Goal: Transaction & Acquisition: Book appointment/travel/reservation

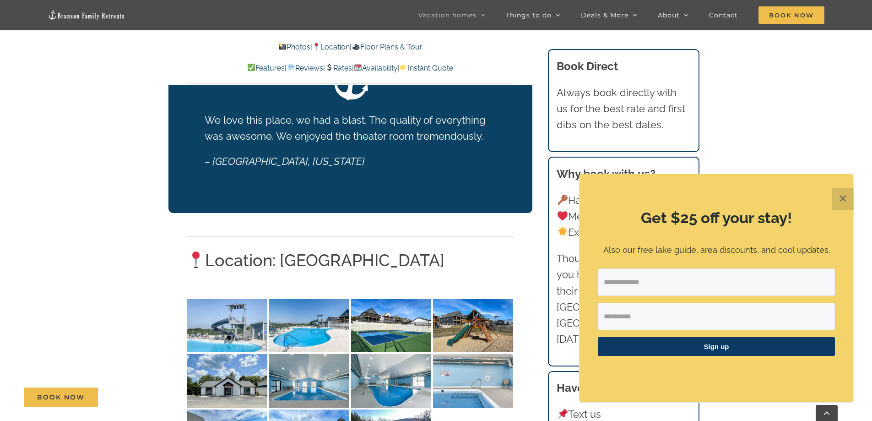
scroll to position [2015, 0]
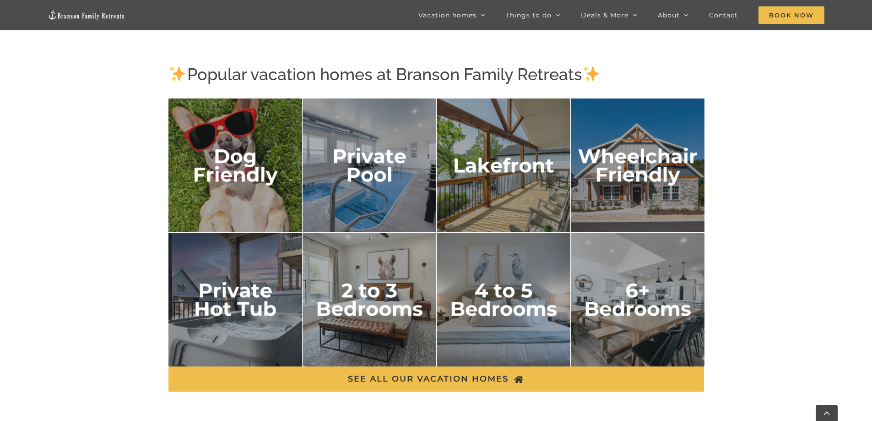
scroll to position [1511, 0]
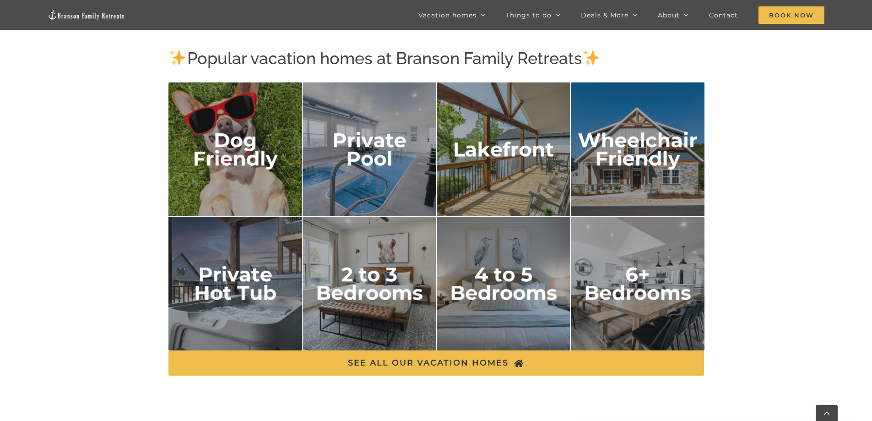
click at [631, 265] on img "6 plus bedrooms" at bounding box center [638, 284] width 134 height 134
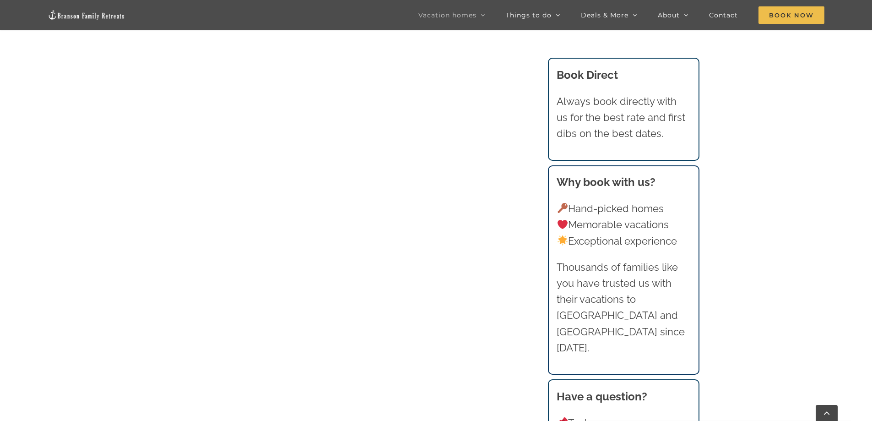
scroll to position [627, 0]
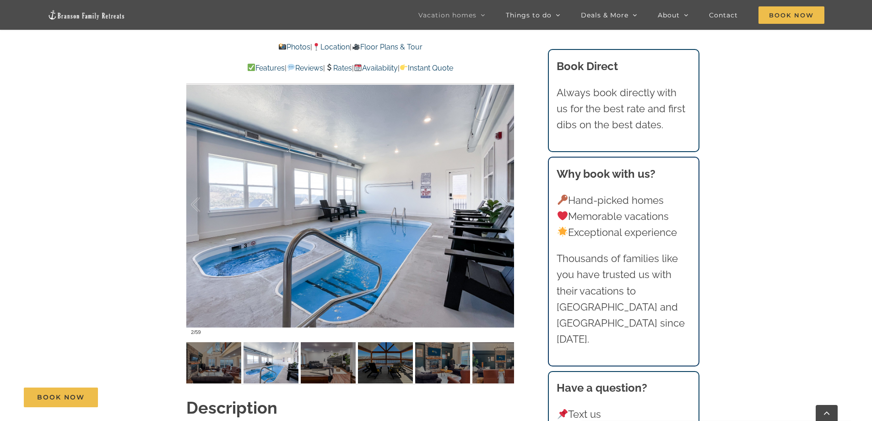
scroll to position [733, 0]
click at [211, 363] on img at bounding box center [213, 362] width 55 height 41
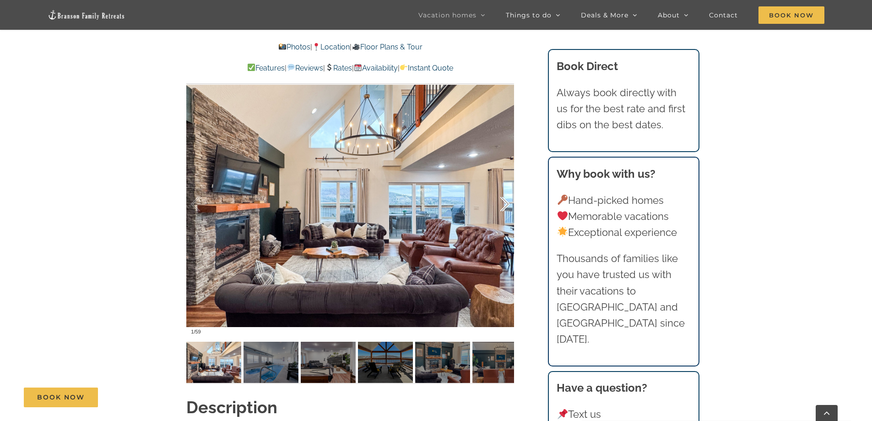
click at [507, 206] on div at bounding box center [495, 204] width 28 height 57
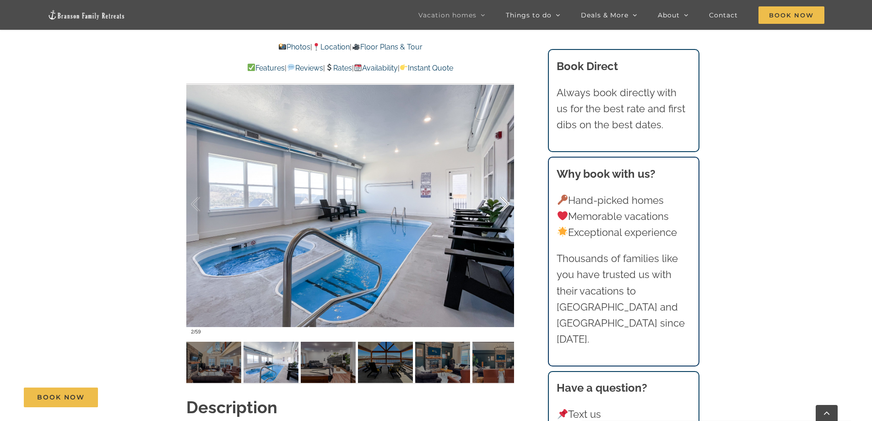
click at [507, 206] on div at bounding box center [495, 204] width 28 height 57
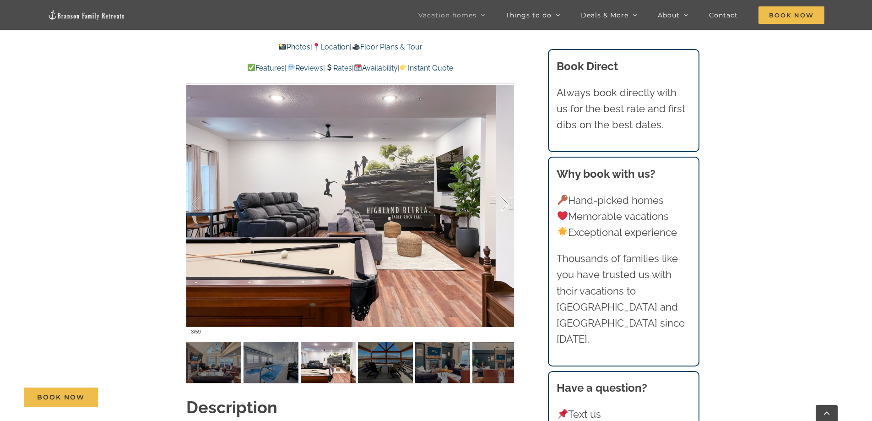
click at [507, 206] on div at bounding box center [495, 204] width 28 height 57
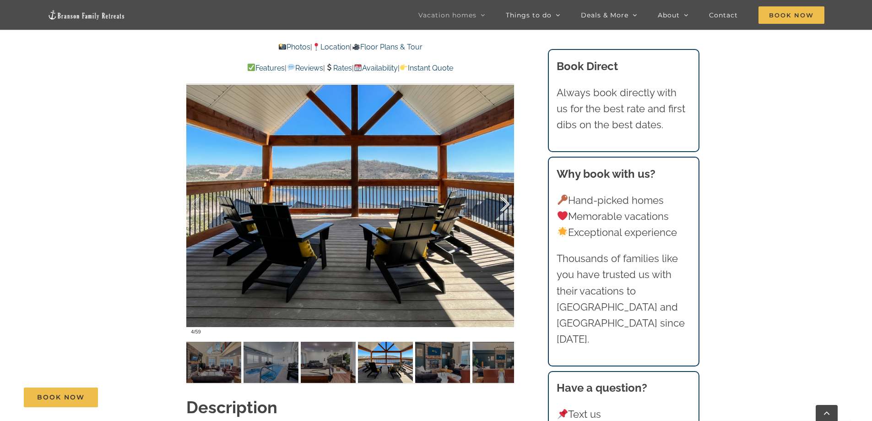
click at [507, 206] on div at bounding box center [495, 204] width 28 height 57
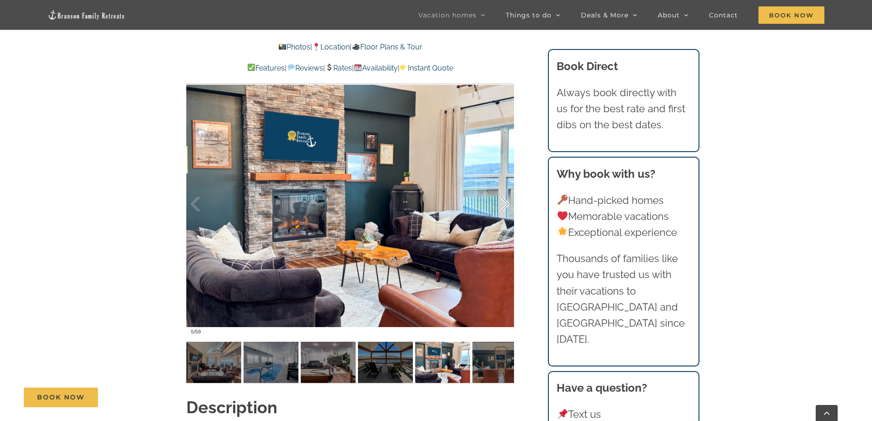
click at [507, 206] on div at bounding box center [495, 204] width 28 height 57
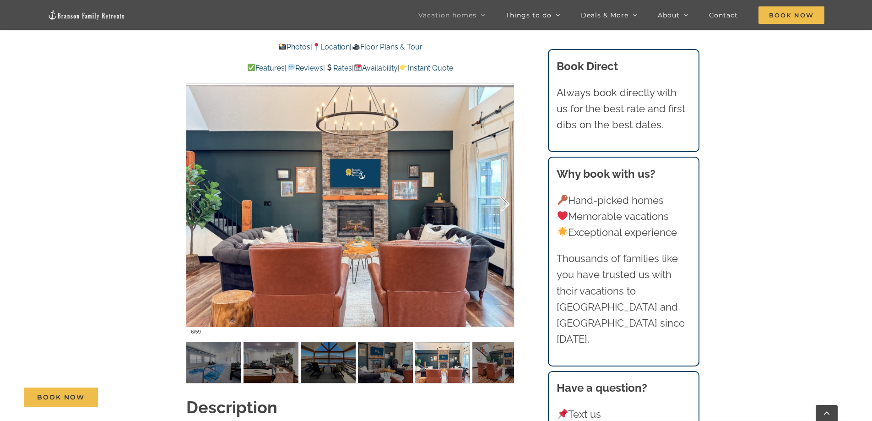
click at [507, 206] on div at bounding box center [495, 204] width 28 height 57
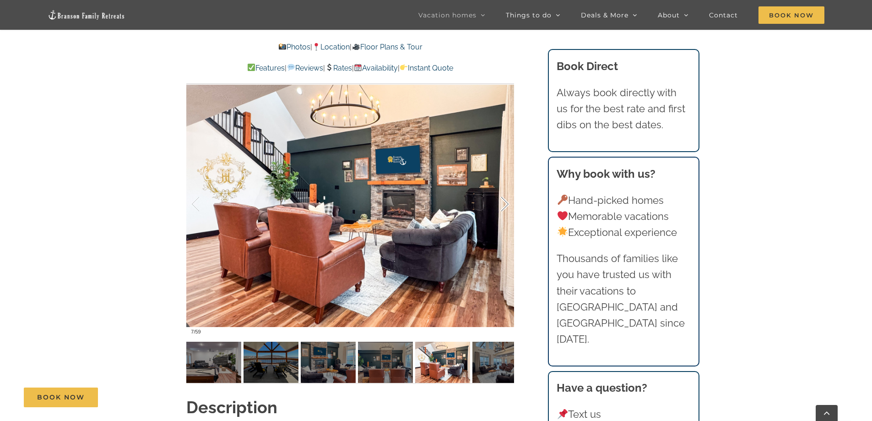
click at [507, 206] on div at bounding box center [495, 204] width 28 height 57
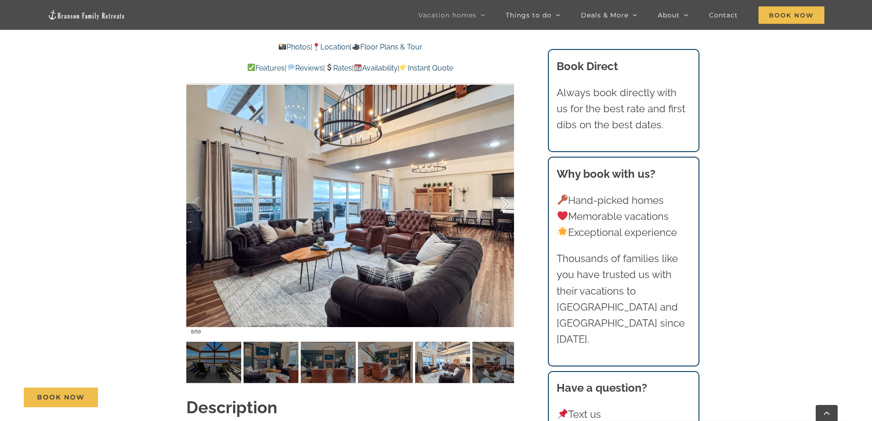
click at [507, 206] on div at bounding box center [495, 204] width 28 height 57
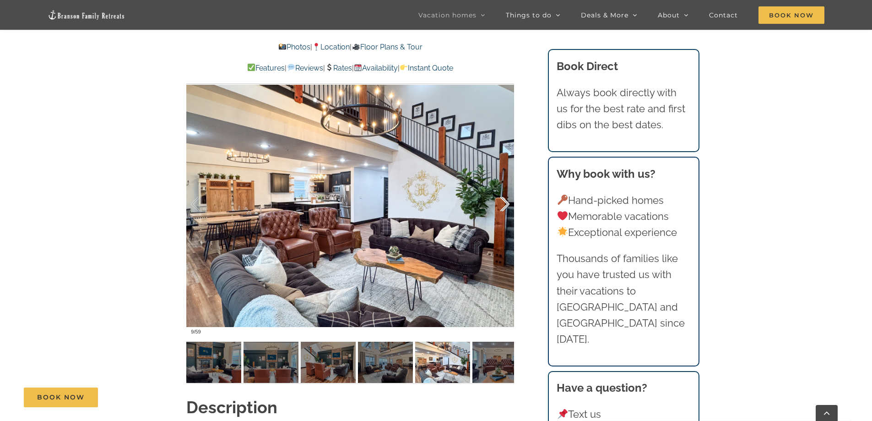
click at [507, 206] on div at bounding box center [495, 204] width 28 height 57
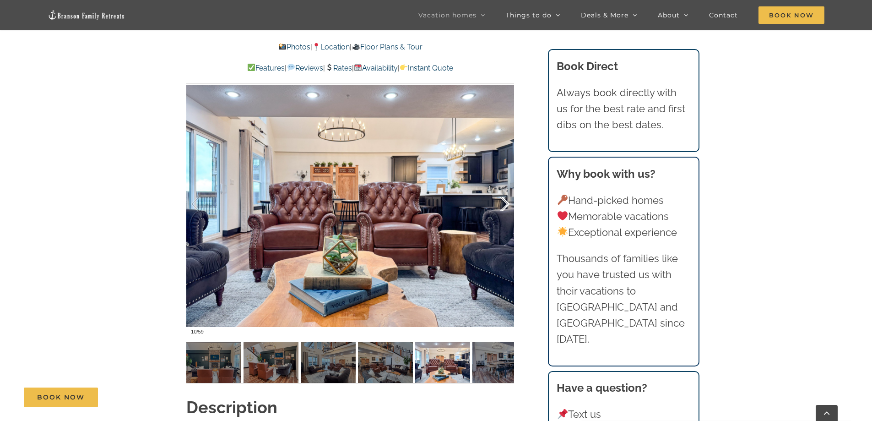
click at [507, 206] on div at bounding box center [495, 204] width 28 height 57
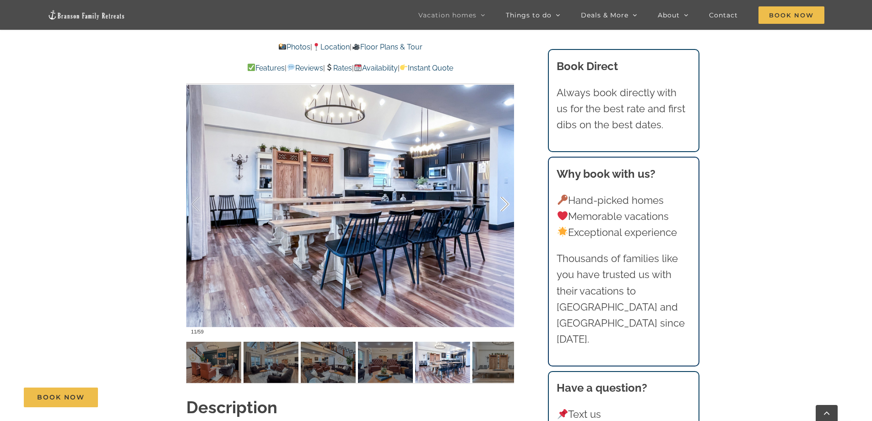
click at [507, 206] on div at bounding box center [495, 204] width 28 height 57
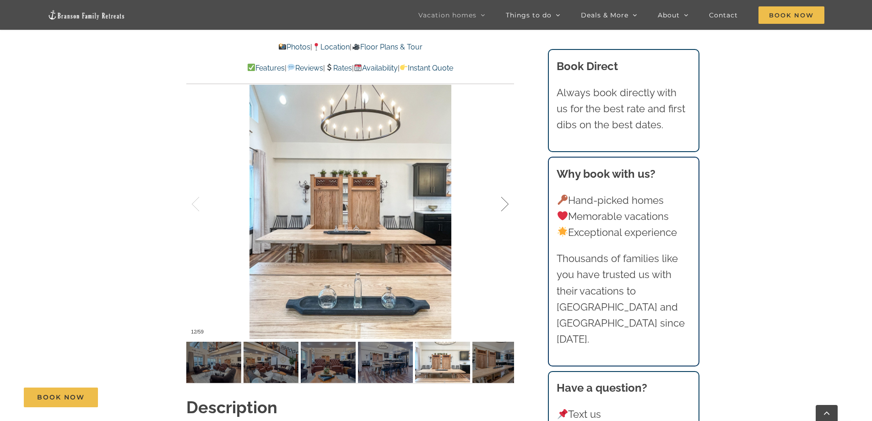
click at [507, 206] on div at bounding box center [495, 204] width 28 height 57
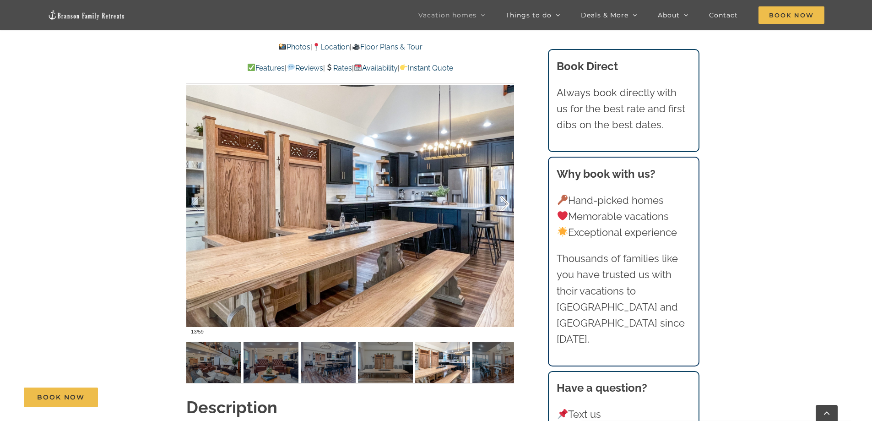
click at [507, 206] on div at bounding box center [495, 204] width 28 height 57
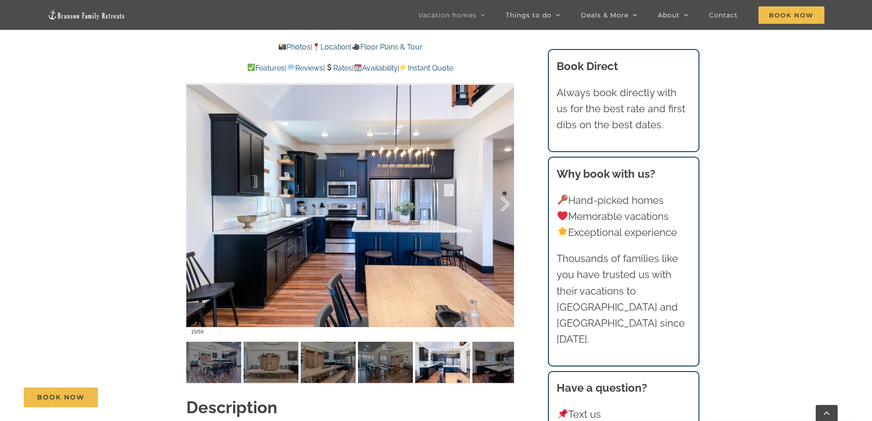
click at [507, 206] on div at bounding box center [495, 204] width 28 height 57
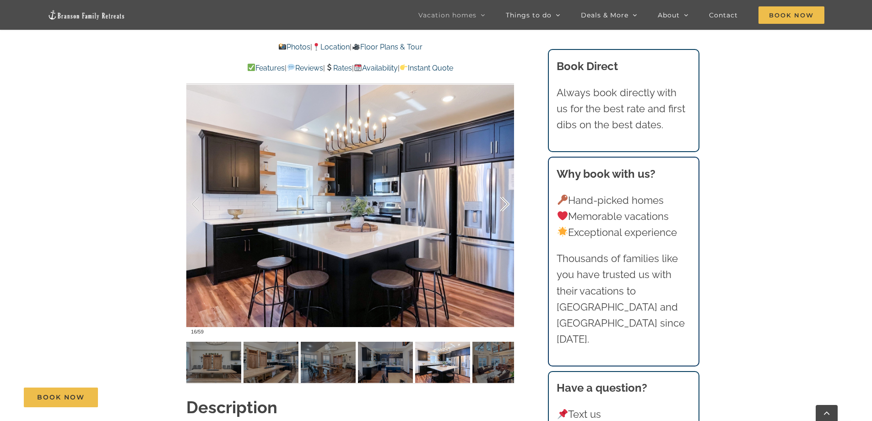
click at [507, 206] on div at bounding box center [495, 204] width 28 height 57
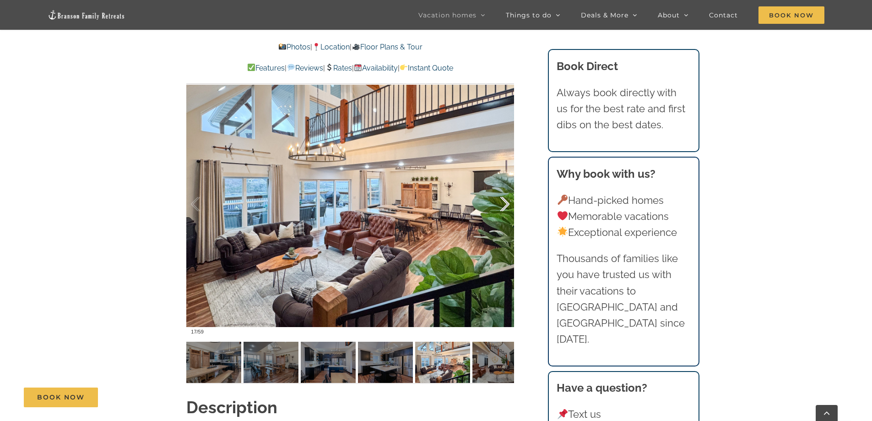
click at [507, 206] on div at bounding box center [495, 204] width 28 height 57
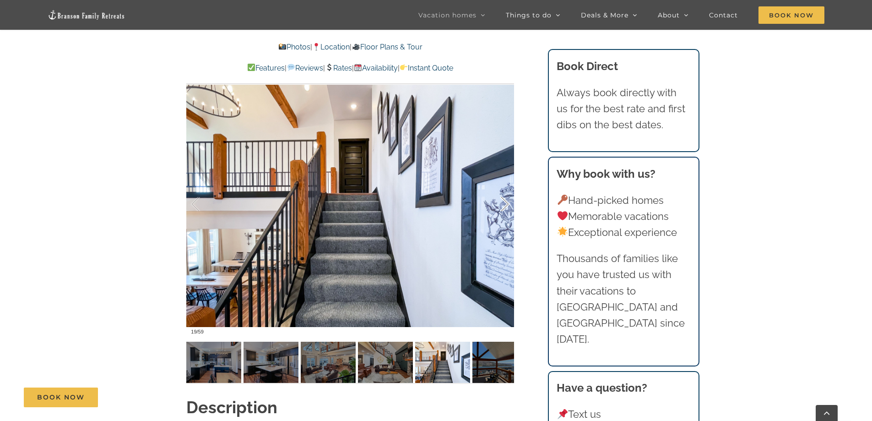
click at [507, 206] on div at bounding box center [495, 204] width 28 height 57
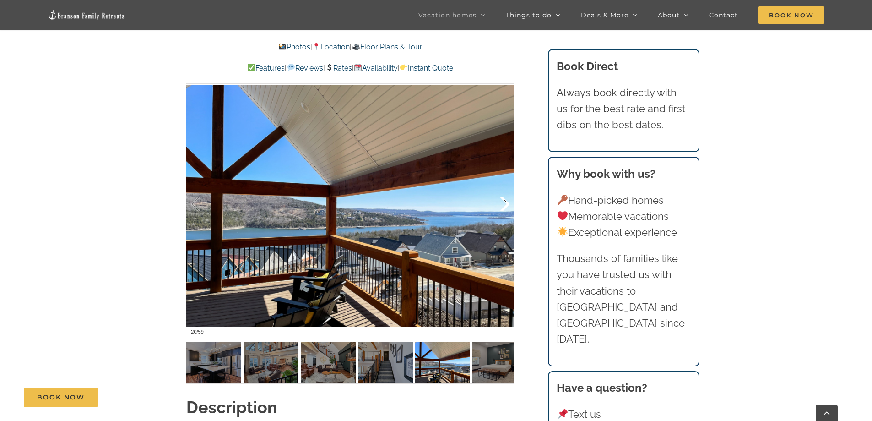
click at [507, 206] on div at bounding box center [495, 204] width 28 height 57
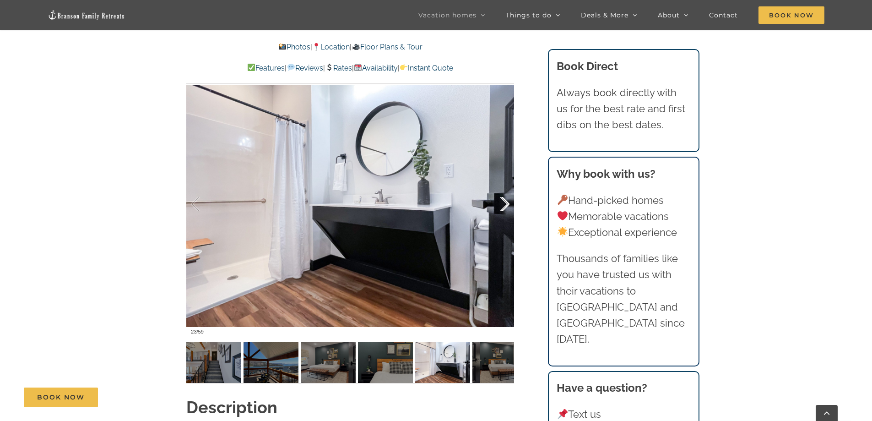
click at [507, 206] on div at bounding box center [495, 204] width 28 height 57
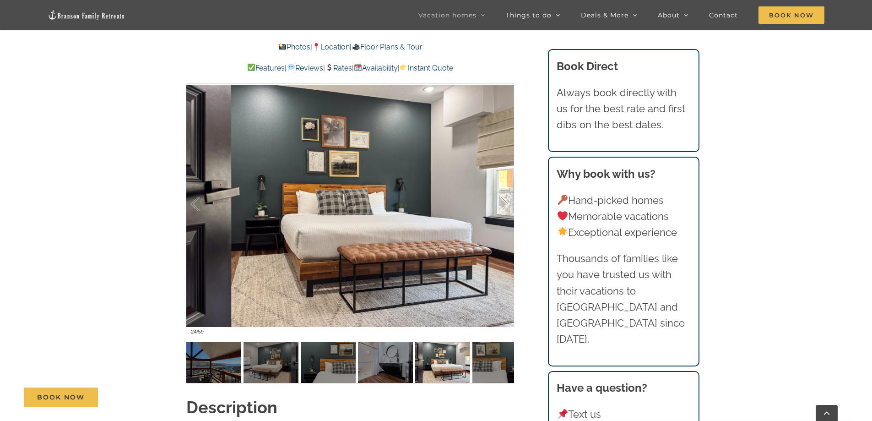
click at [507, 206] on div at bounding box center [495, 204] width 28 height 57
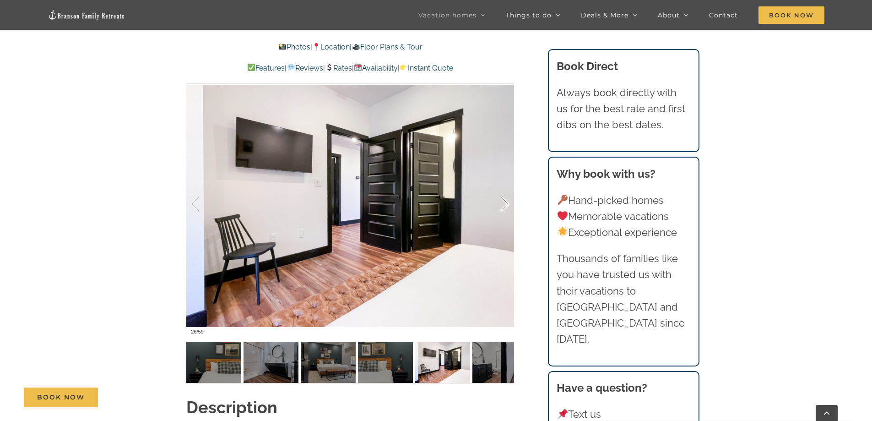
click at [507, 206] on div at bounding box center [495, 204] width 28 height 57
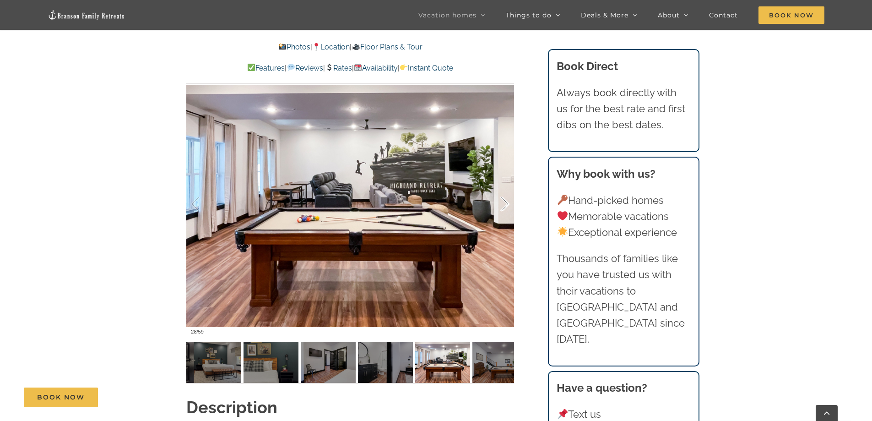
click at [507, 206] on div at bounding box center [495, 204] width 28 height 57
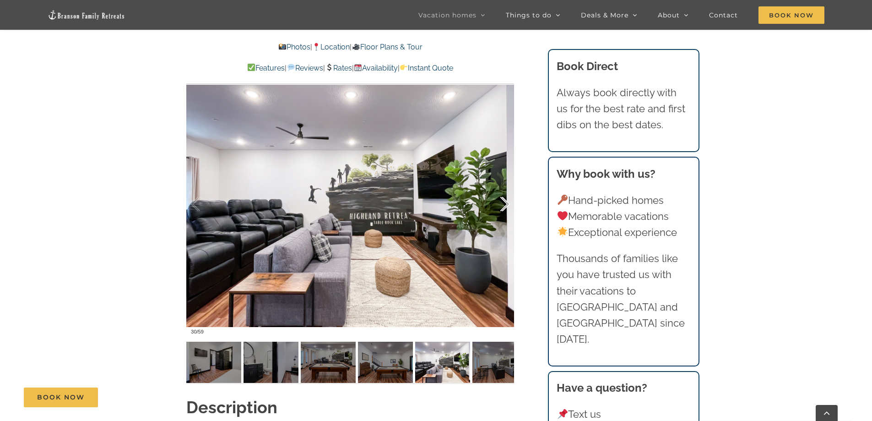
click at [507, 206] on div at bounding box center [495, 204] width 28 height 57
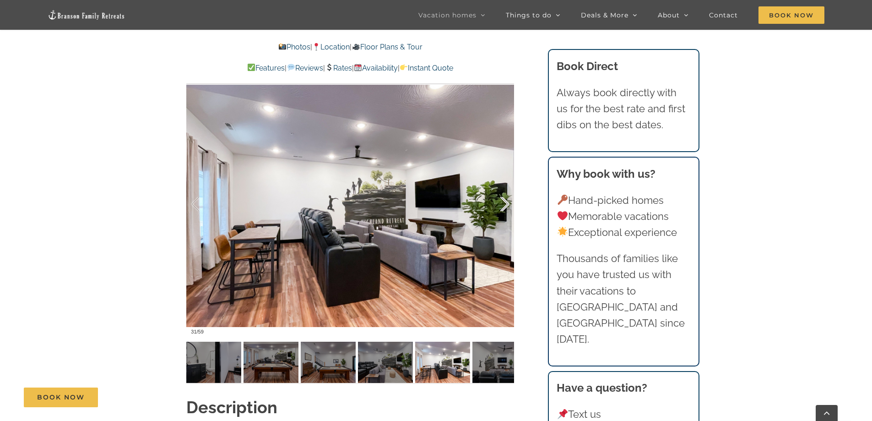
click at [507, 206] on div at bounding box center [495, 204] width 28 height 57
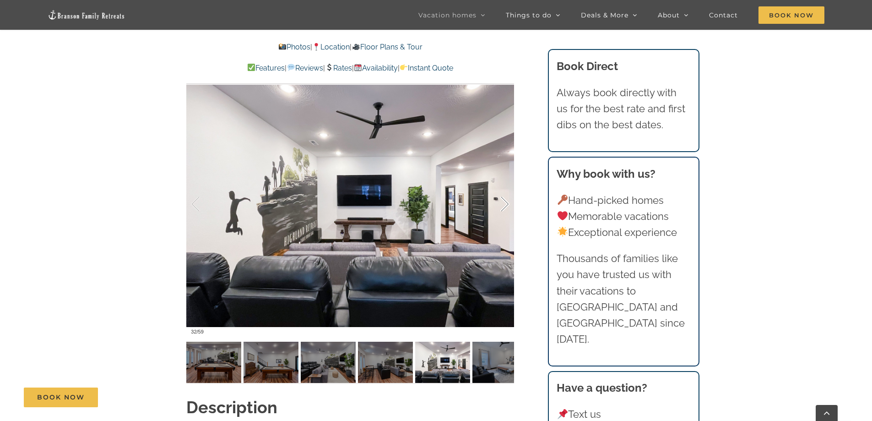
click at [507, 206] on div at bounding box center [495, 204] width 28 height 57
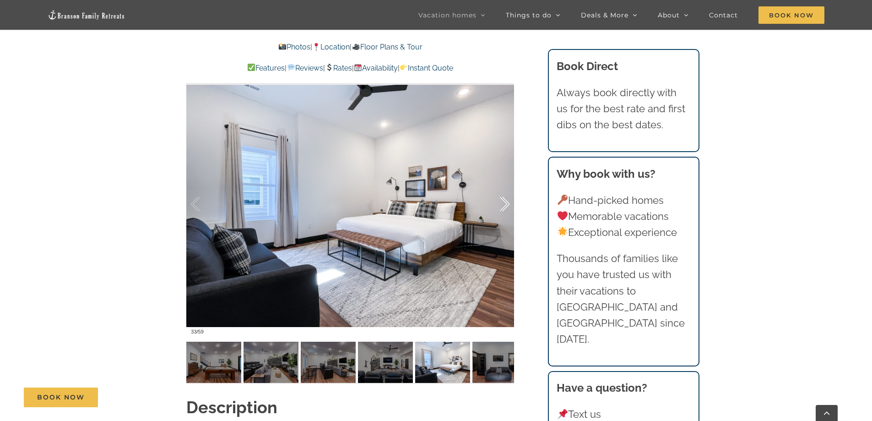
click at [507, 206] on div at bounding box center [495, 204] width 28 height 57
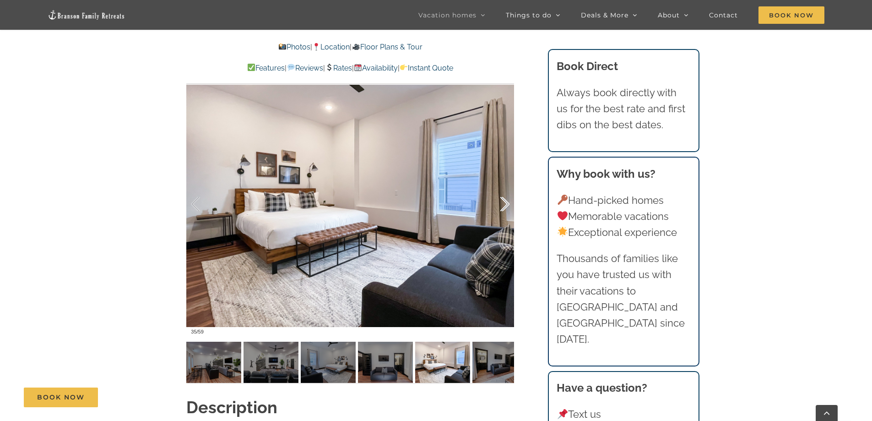
click at [507, 206] on div at bounding box center [495, 204] width 28 height 57
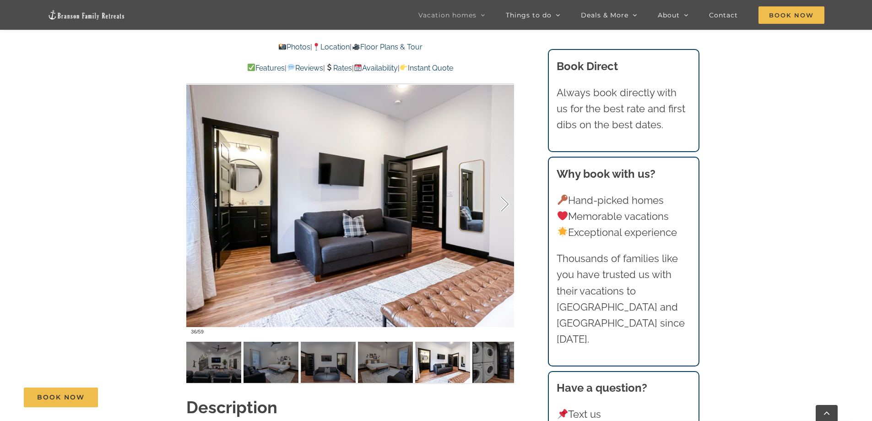
click at [507, 206] on div at bounding box center [495, 204] width 28 height 57
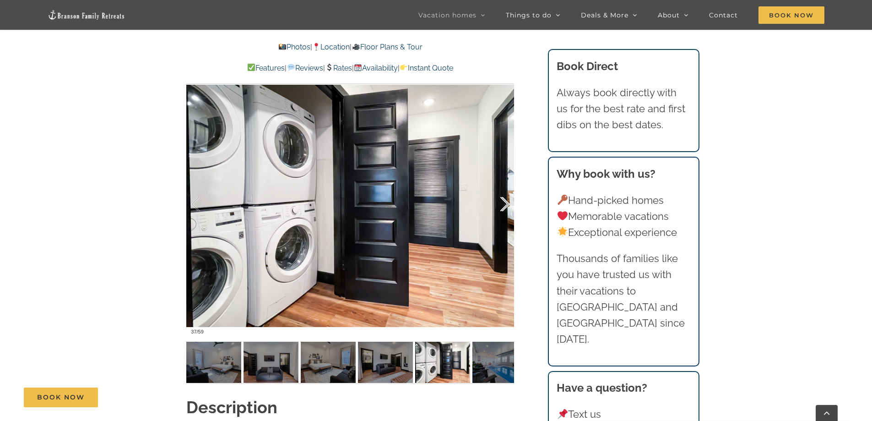
click at [507, 206] on div at bounding box center [495, 204] width 28 height 57
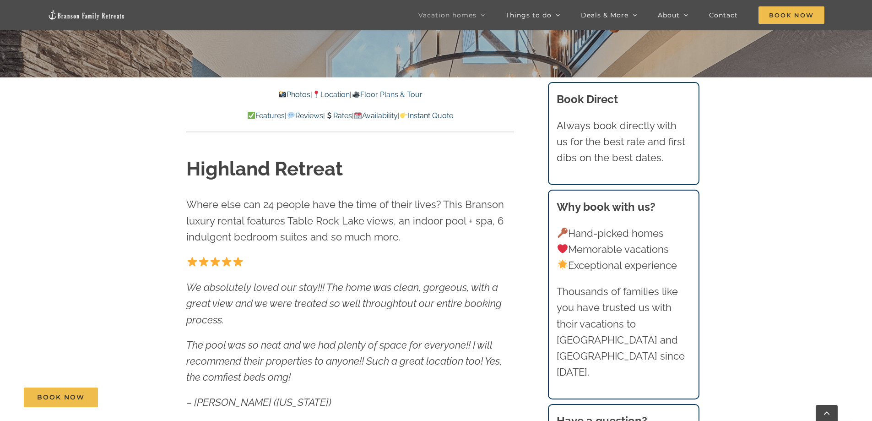
scroll to position [366, 0]
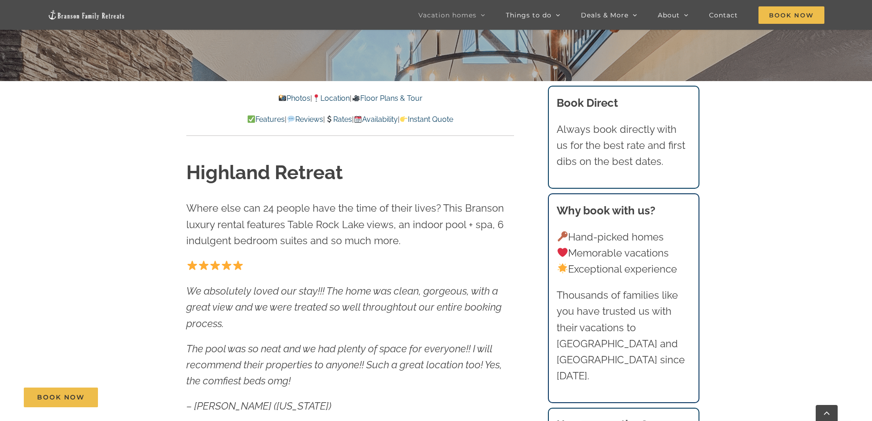
click at [347, 120] on link "Rates" at bounding box center [338, 119] width 27 height 9
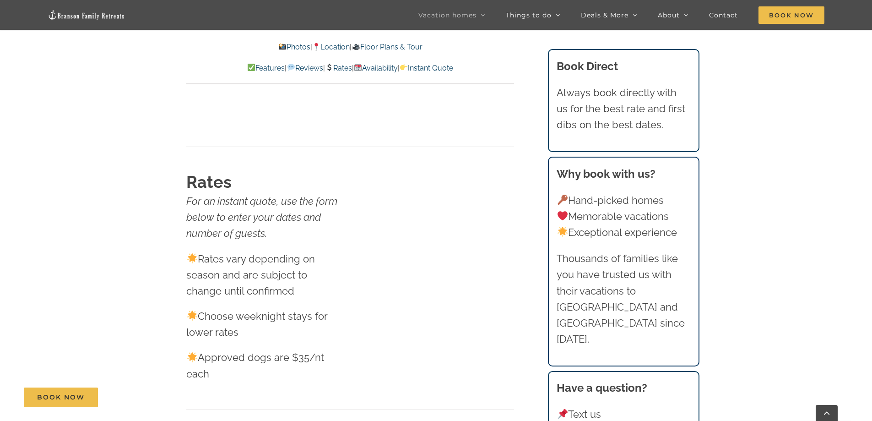
scroll to position [5271, 0]
click at [261, 308] on p "Choose weeknight stays for lower rates" at bounding box center [265, 324] width 158 height 32
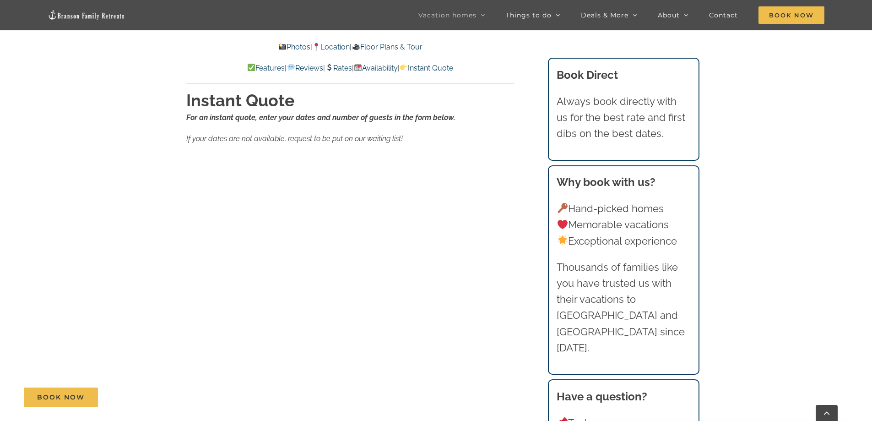
scroll to position [5729, 0]
